Goal: Task Accomplishment & Management: Complete application form

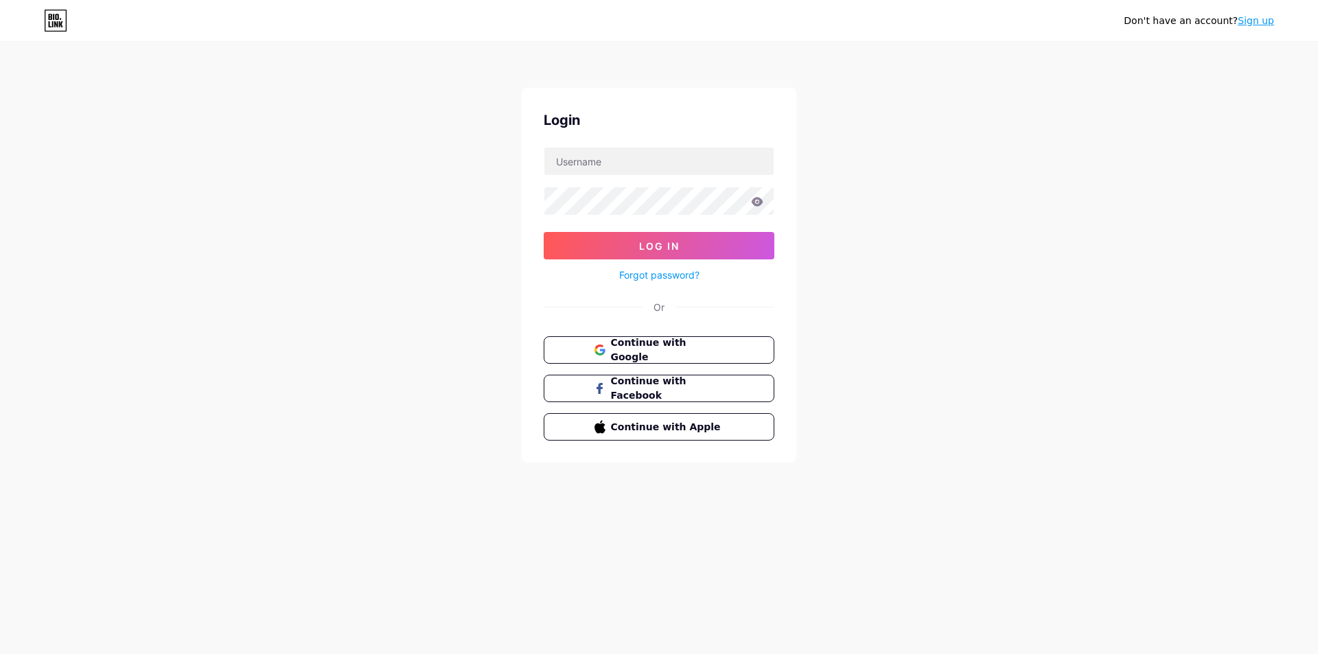
click at [1250, 17] on link "Sign up" at bounding box center [1256, 20] width 36 height 11
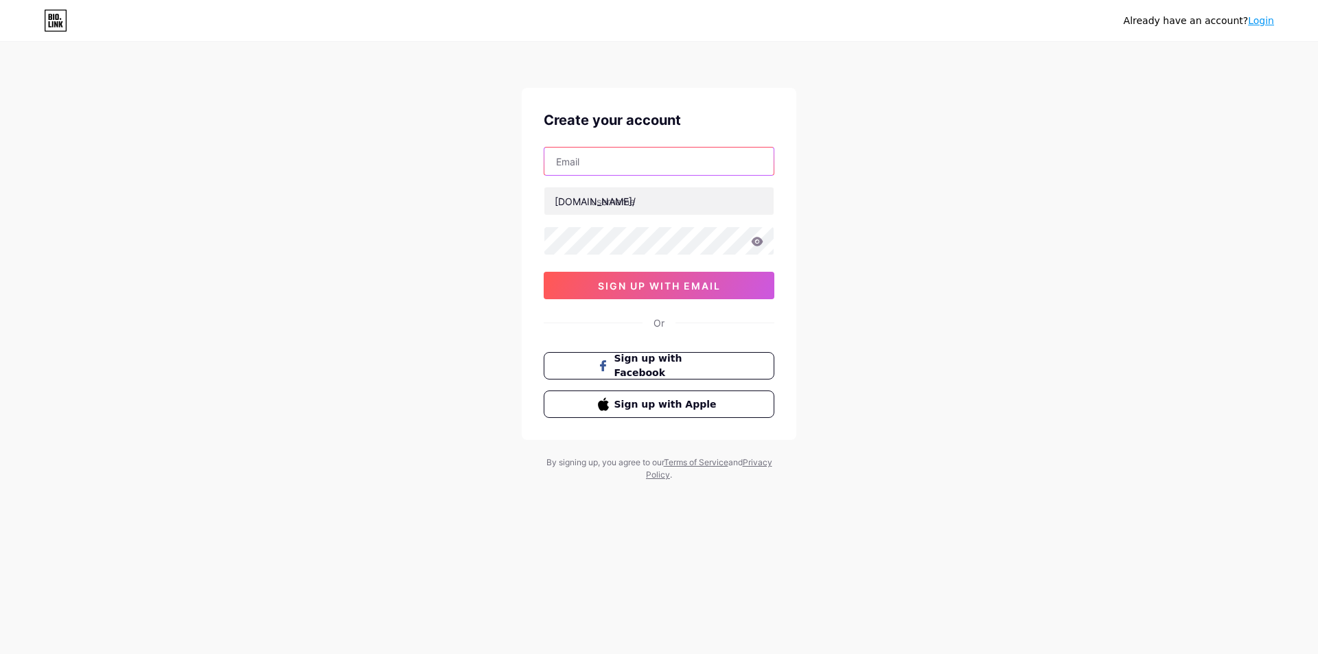
click at [621, 165] on input "text" at bounding box center [658, 161] width 229 height 27
type input "[EMAIL_ADDRESS][DOMAIN_NAME]"
click at [633, 204] on input "text" at bounding box center [658, 200] width 229 height 27
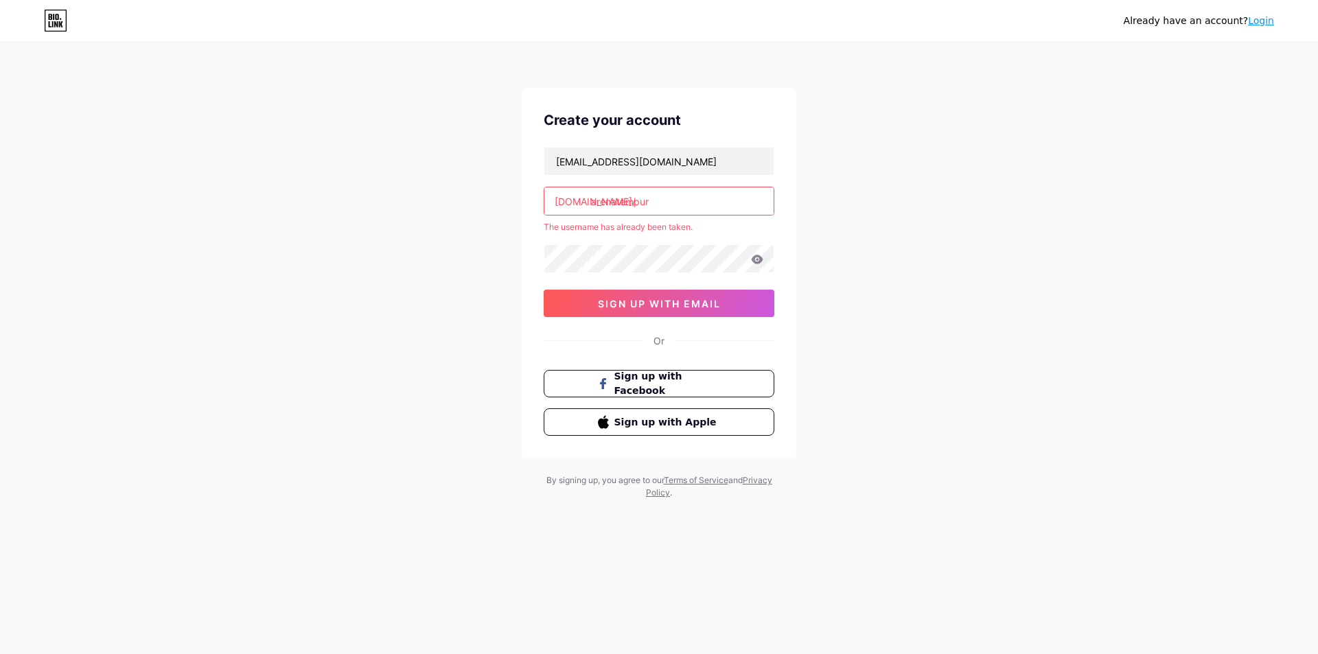
type input "arenatempur"
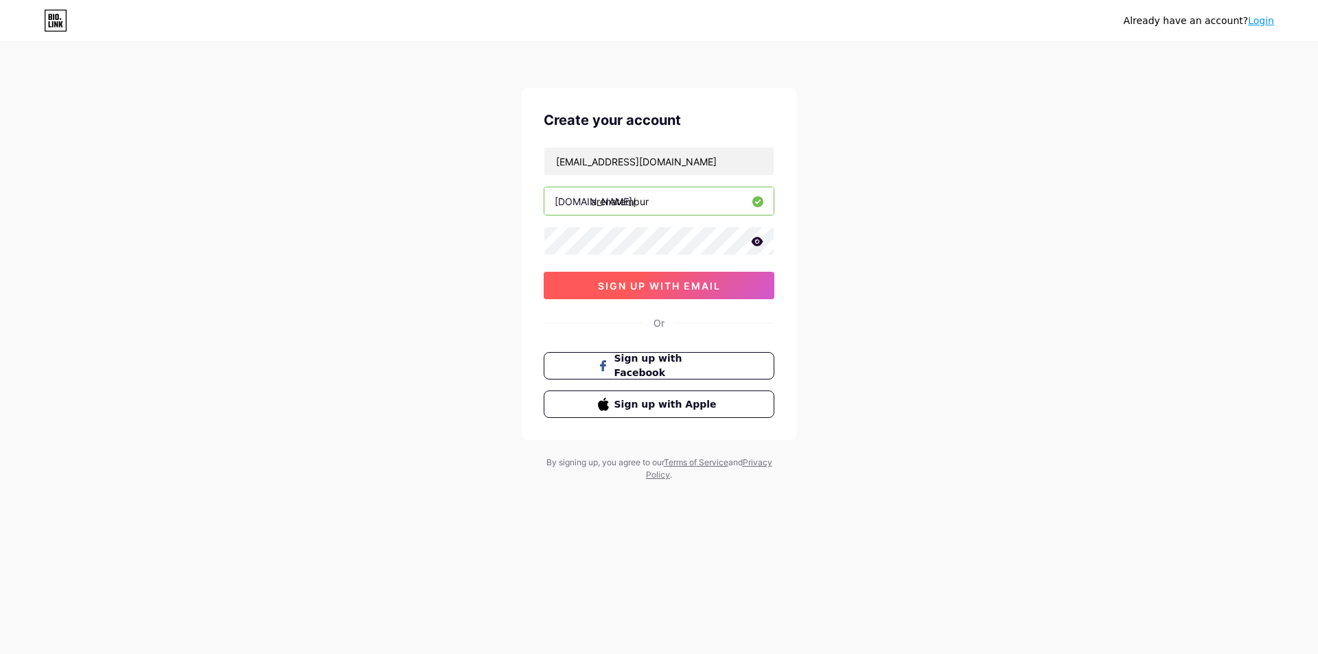
click at [651, 290] on span "sign up with email" at bounding box center [659, 286] width 123 height 12
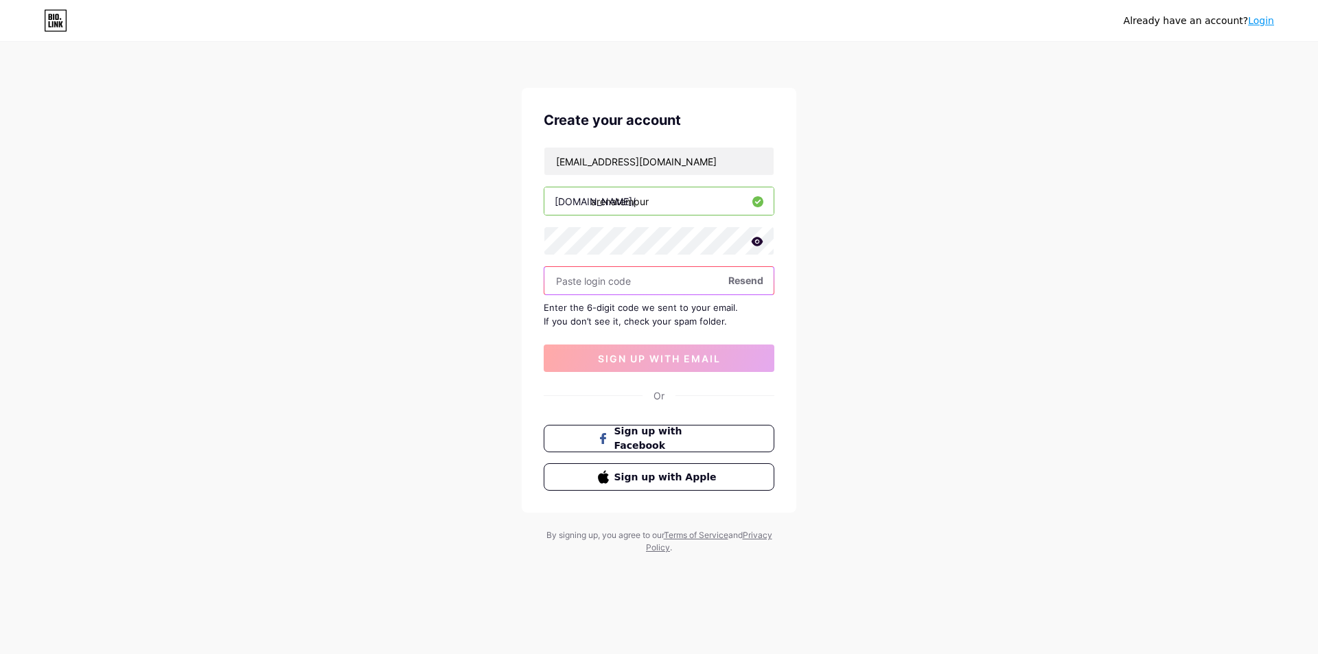
click at [646, 287] on input "text" at bounding box center [658, 280] width 229 height 27
click at [602, 285] on input "text" at bounding box center [658, 280] width 229 height 27
paste input "999285"
type input "999285"
click at [631, 360] on span "sign up with email" at bounding box center [659, 359] width 123 height 12
